Goal: Information Seeking & Learning: Learn about a topic

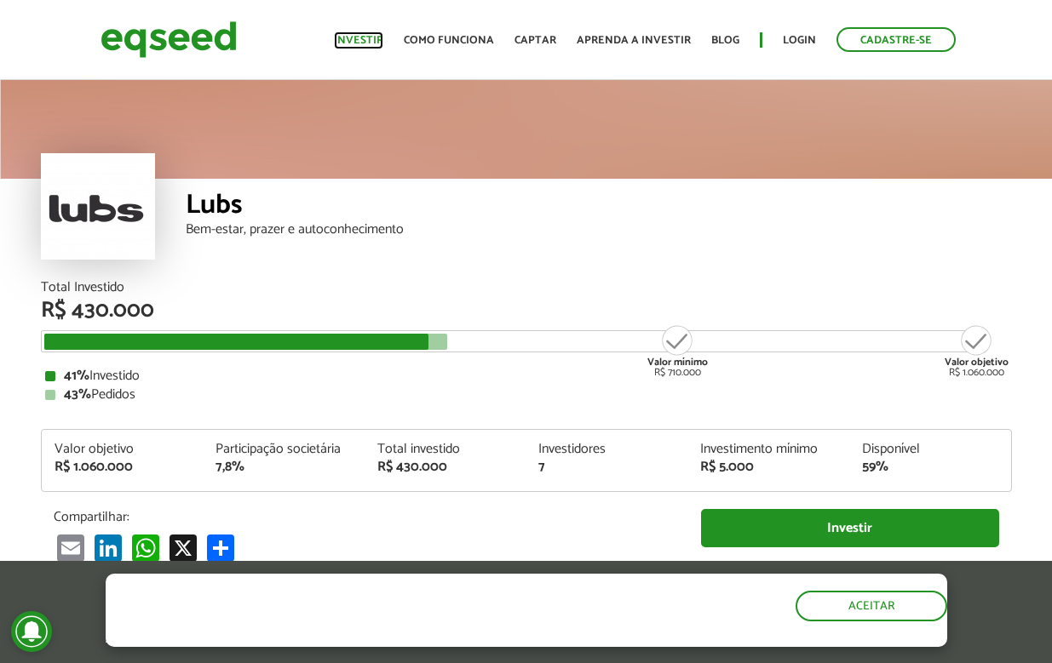
click at [381, 36] on link "Investir" at bounding box center [358, 40] width 49 height 11
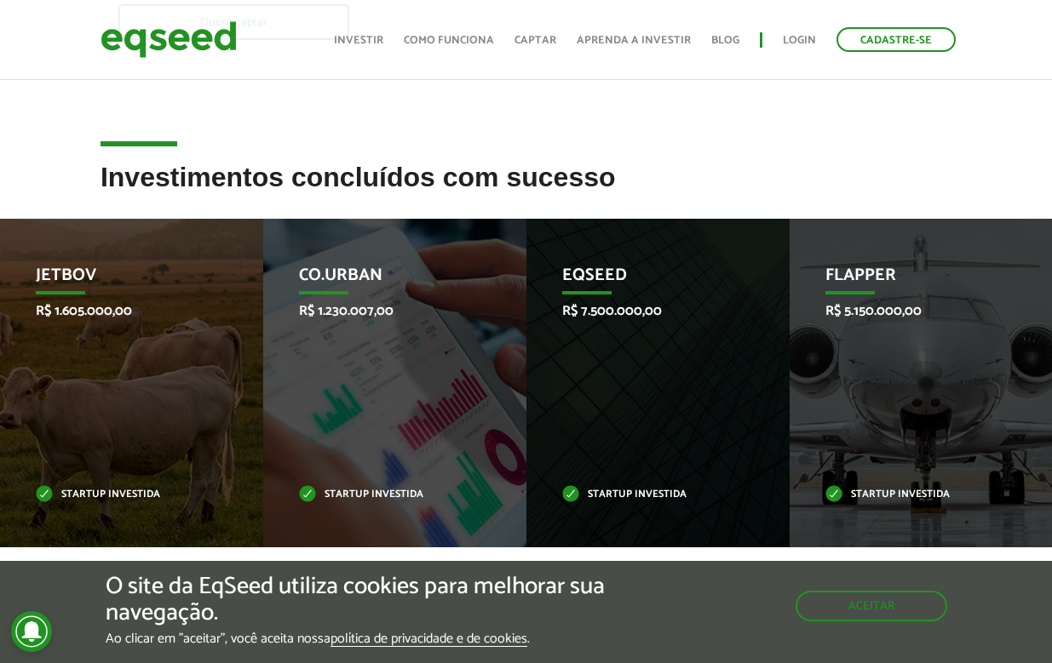
scroll to position [491, 0]
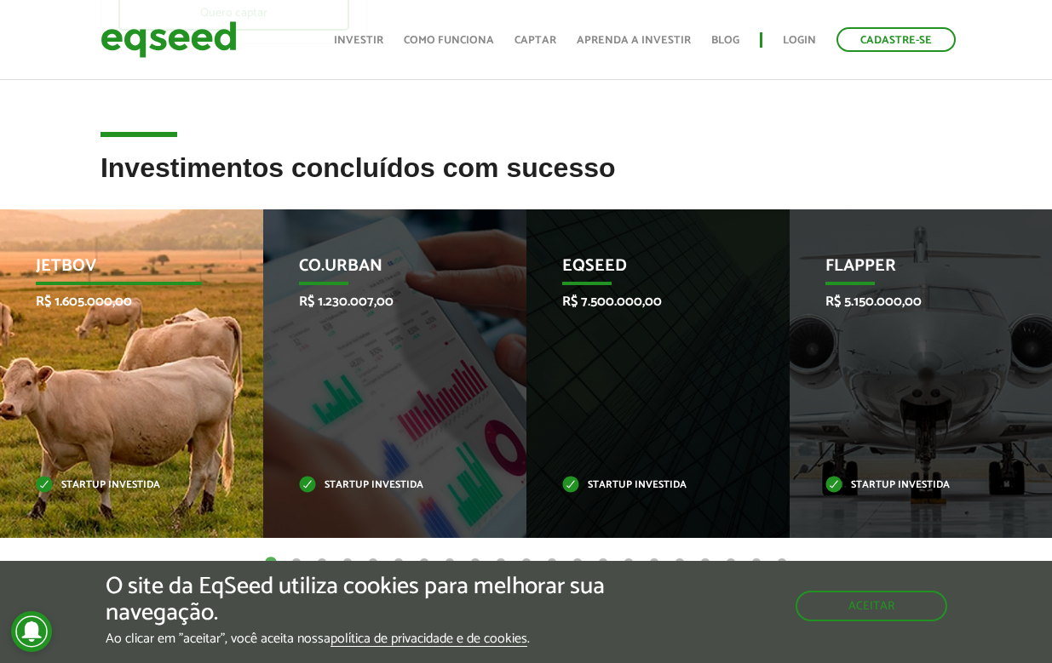
click at [123, 261] on p "JetBov" at bounding box center [119, 270] width 166 height 29
click at [138, 275] on p "JetBov" at bounding box center [119, 270] width 166 height 29
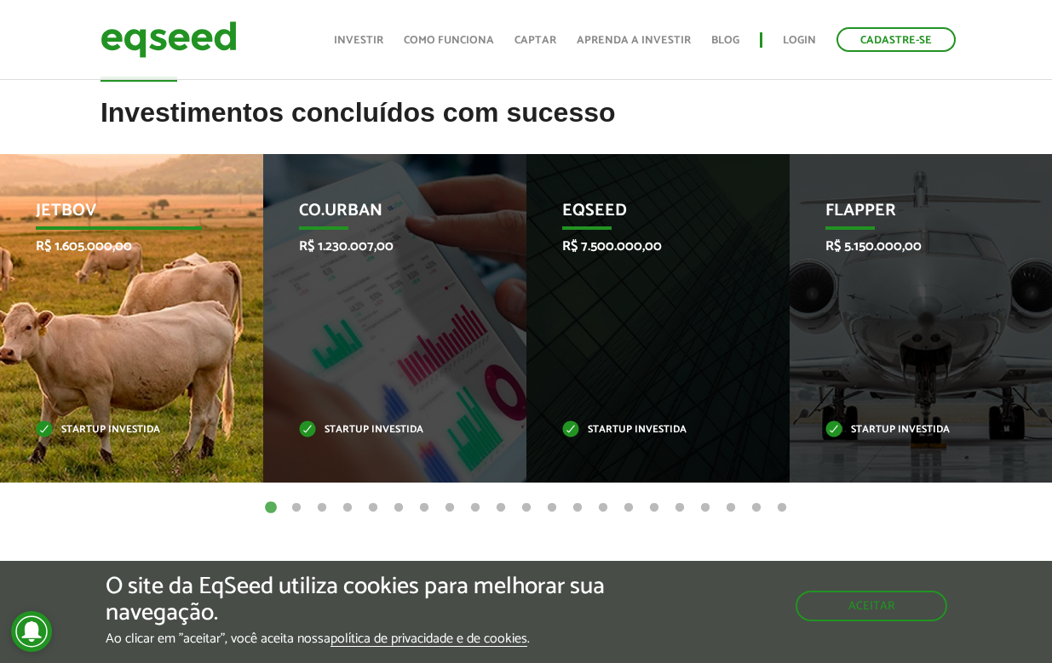
scroll to position [548, 0]
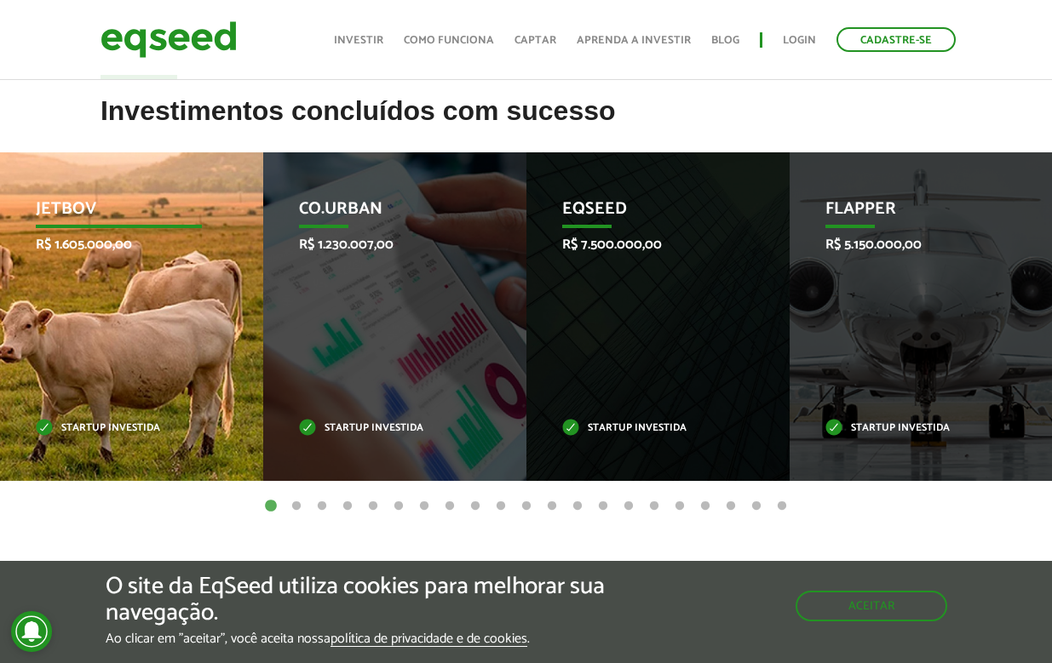
click at [113, 410] on div "JetBov R$ 1.605.000,00 Startup investida" at bounding box center [119, 316] width 238 height 329
click at [79, 237] on p "R$ 1.605.000,00" at bounding box center [119, 245] width 166 height 16
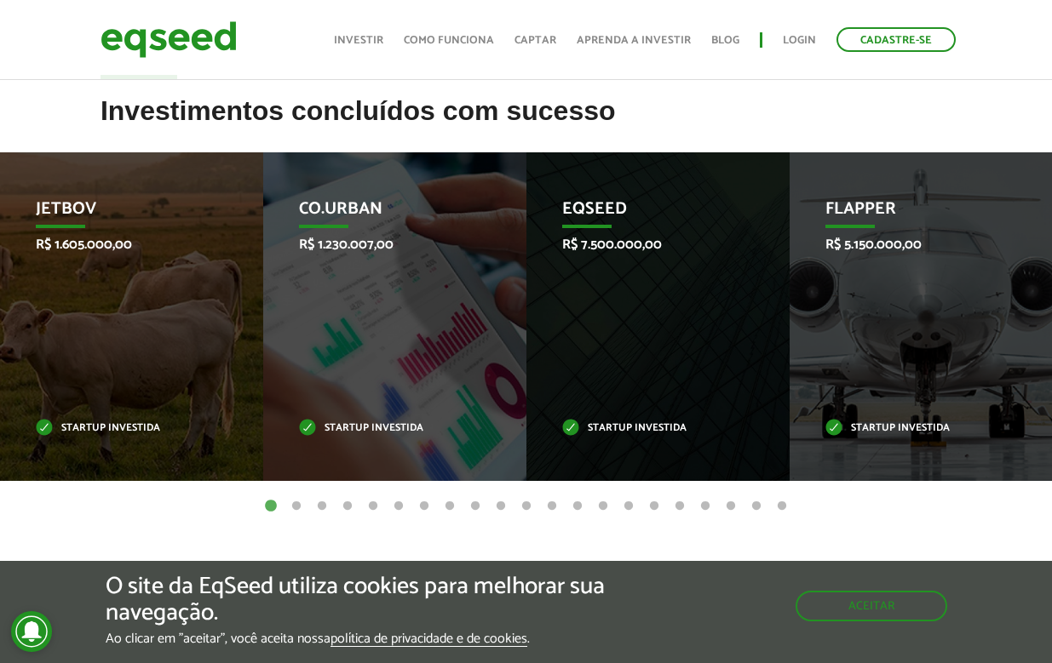
click at [556, 52] on div "Toggle navigation Início Investir Como funciona Captar Aprenda a investir Blog …" at bounding box center [644, 39] width 639 height 45
click at [494, 43] on link "Como funciona" at bounding box center [449, 40] width 90 height 11
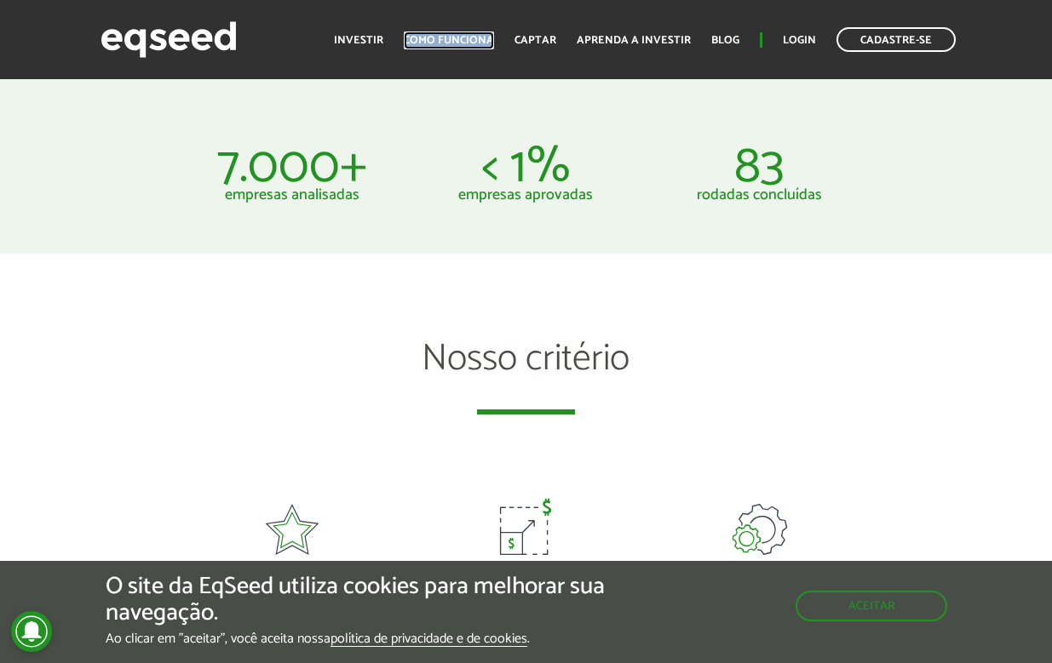
scroll to position [821, 0]
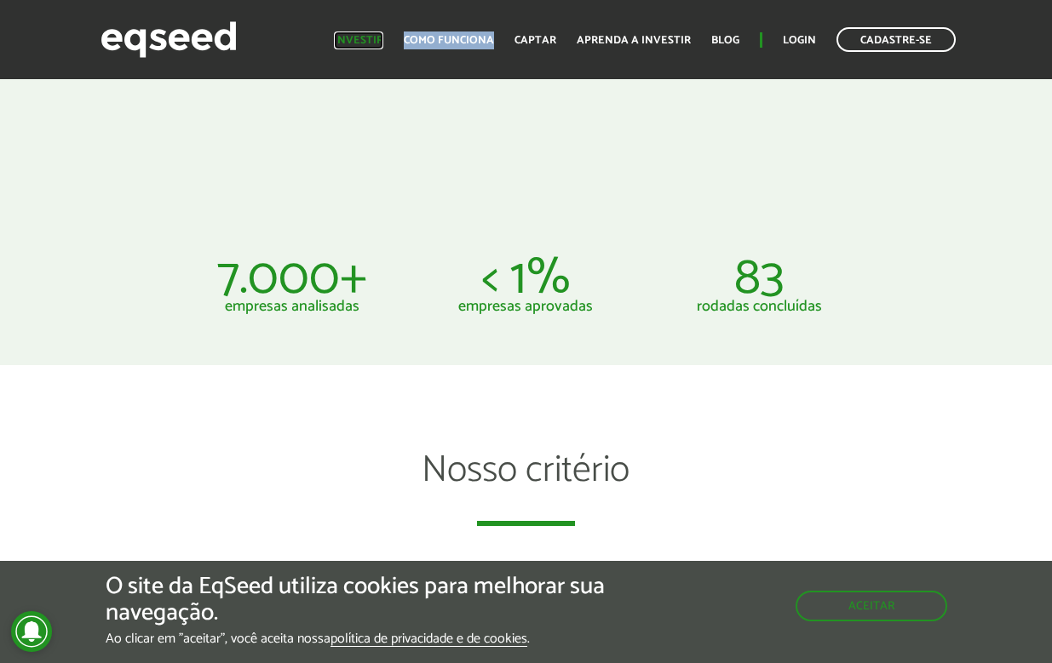
click at [352, 43] on link "Investir" at bounding box center [358, 40] width 49 height 11
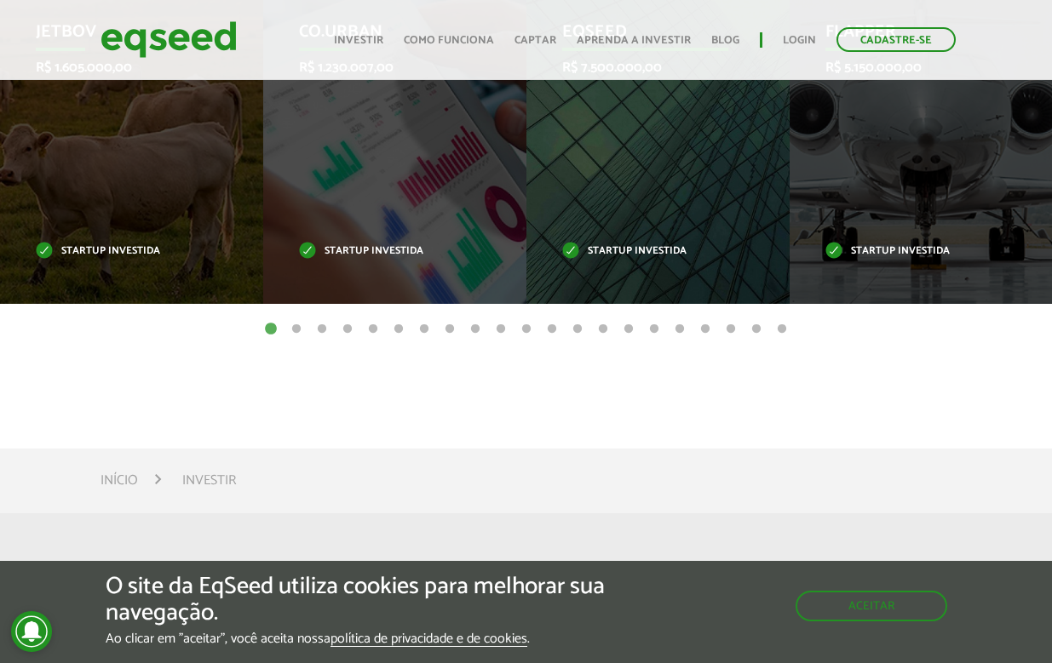
scroll to position [732, 0]
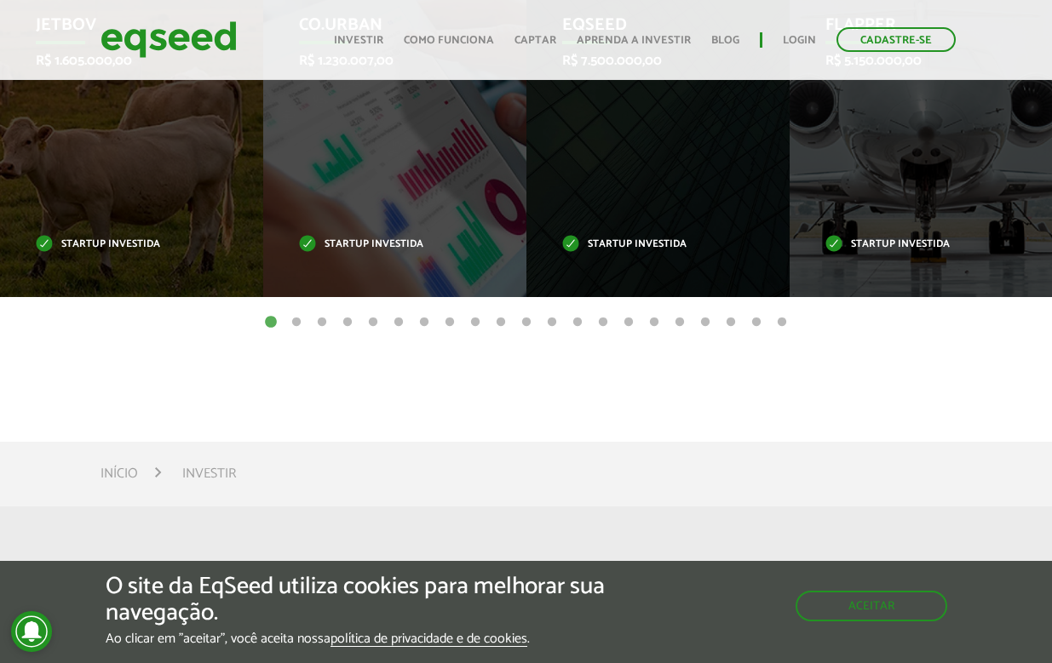
click at [296, 319] on button "2" at bounding box center [296, 322] width 17 height 17
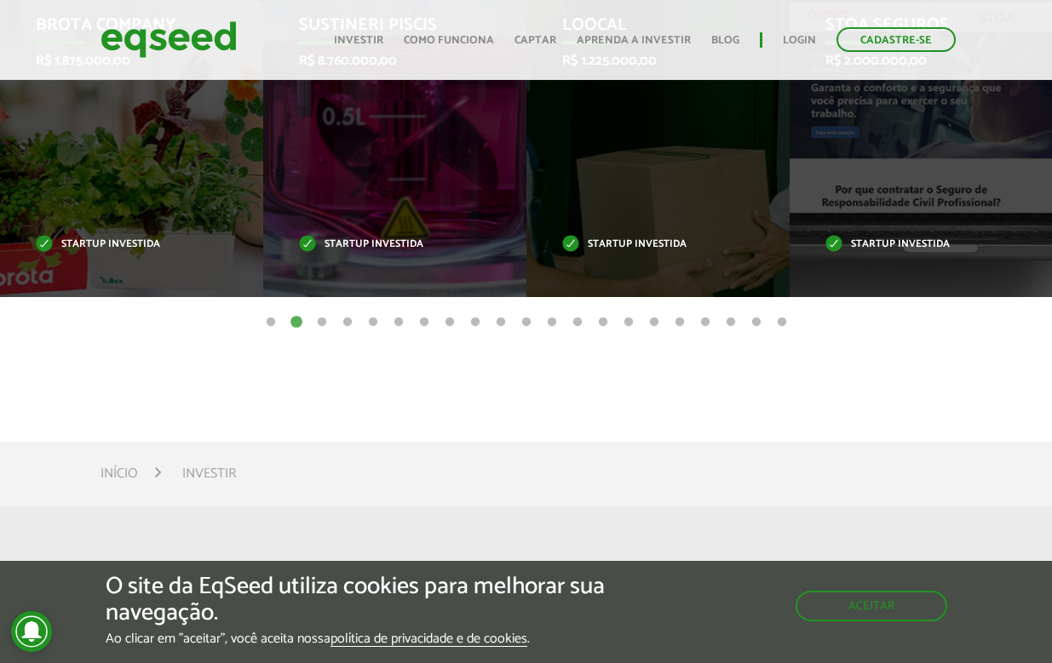
click at [334, 319] on ul "1 2 3 4 5 6 7 8 9 10 11 12 13 14 15 16 17 18 19 20 21" at bounding box center [526, 322] width 1052 height 19
click at [320, 318] on button "3" at bounding box center [321, 322] width 17 height 17
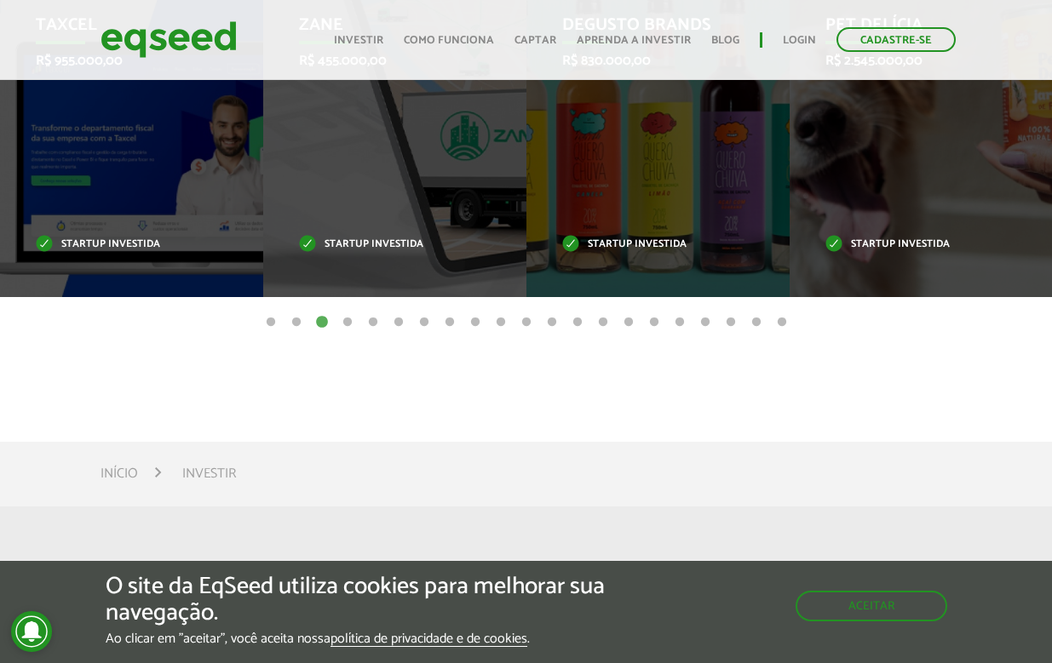
click at [347, 318] on button "4" at bounding box center [347, 322] width 17 height 17
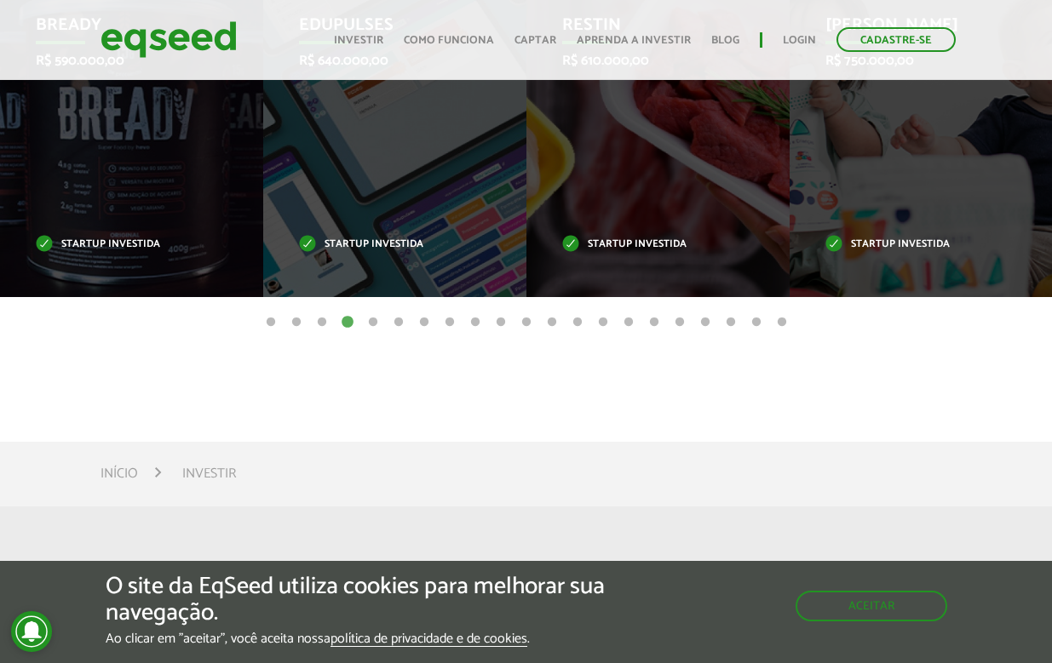
click at [387, 318] on ul "1 2 3 4 5 6 7 8 9 10 11 12 13 14 15 16 17 18 19 20 21" at bounding box center [526, 322] width 1052 height 19
click at [771, 314] on ul "1 2 3 4 5 6 7 8 9 10 11 12 13 14 15 16 17 18 19 20 21" at bounding box center [526, 322] width 1052 height 19
click at [779, 316] on button "21" at bounding box center [781, 322] width 17 height 17
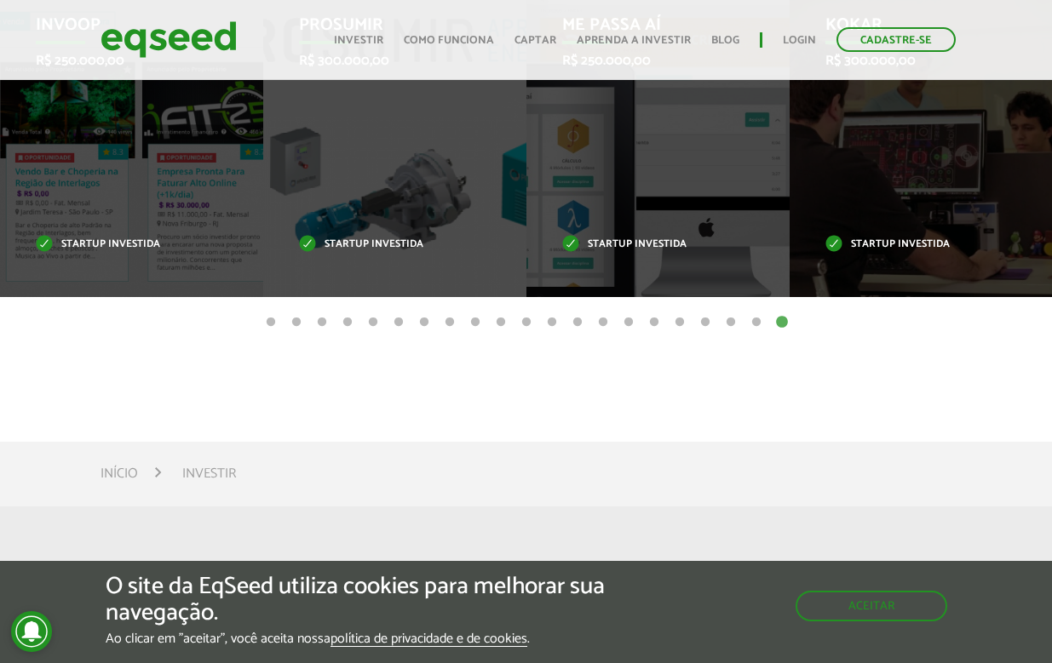
scroll to position [0, 0]
